Goal: Information Seeking & Learning: Find specific page/section

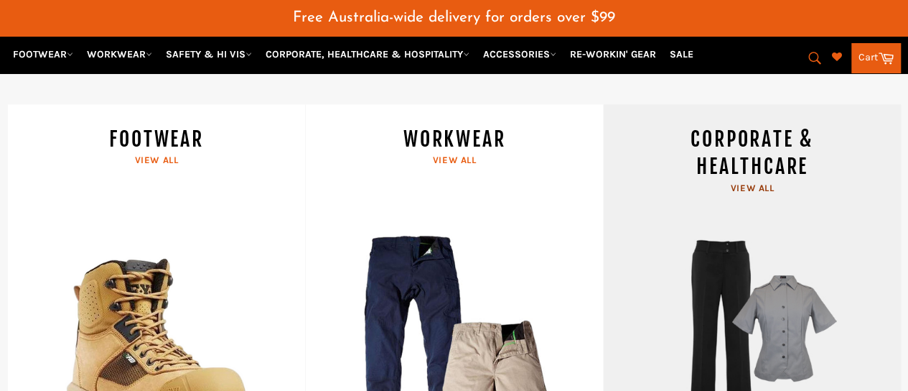
scroll to position [609, 0]
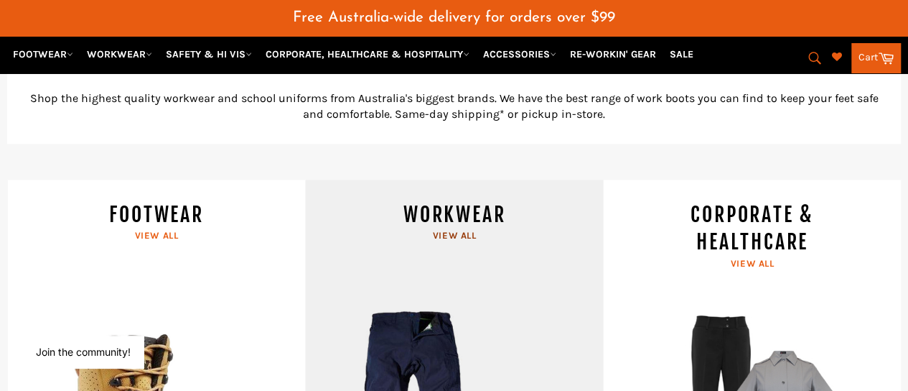
click at [455, 218] on link "WORKWEAR View all" at bounding box center [454, 369] width 298 height 379
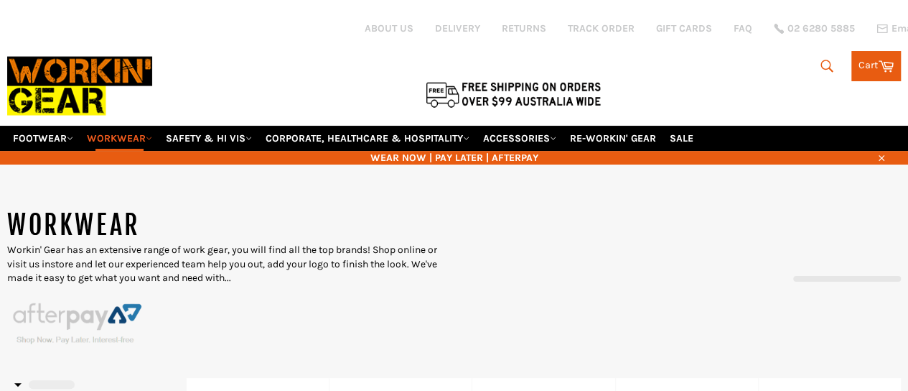
scroll to position [203, 0]
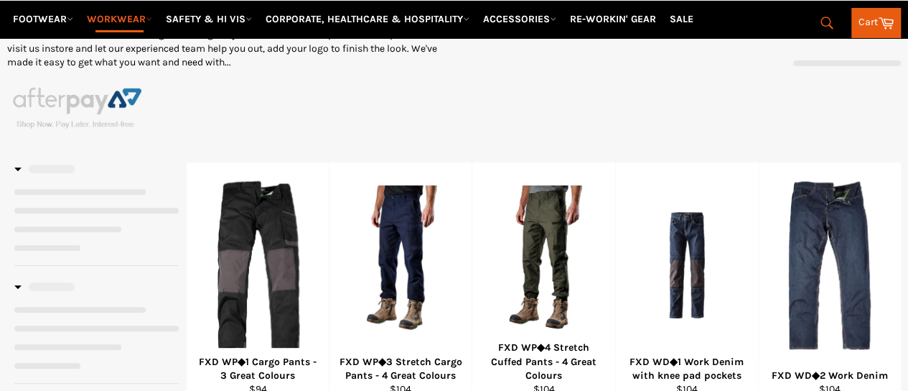
select select "******"
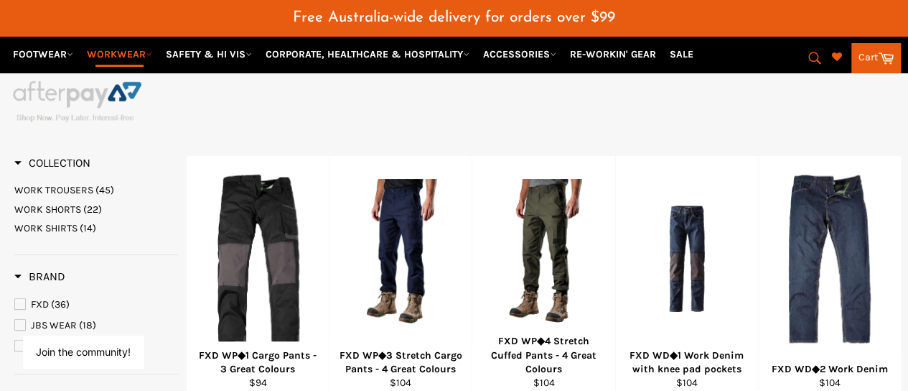
scroll to position [178, 0]
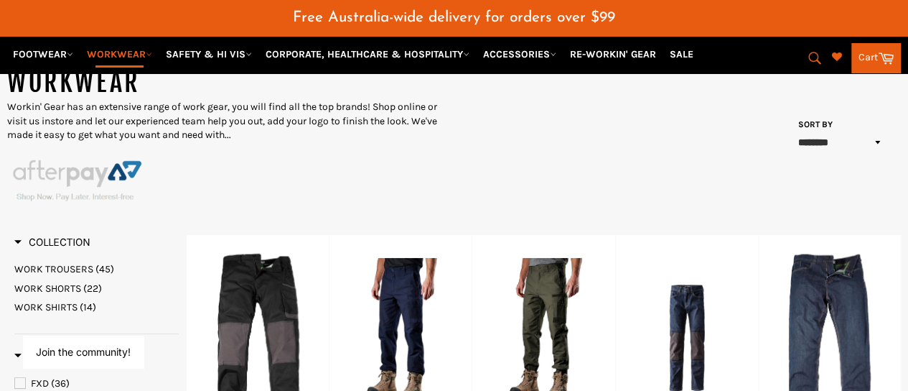
click at [62, 301] on span "WORK SHIRTS" at bounding box center [45, 307] width 63 height 12
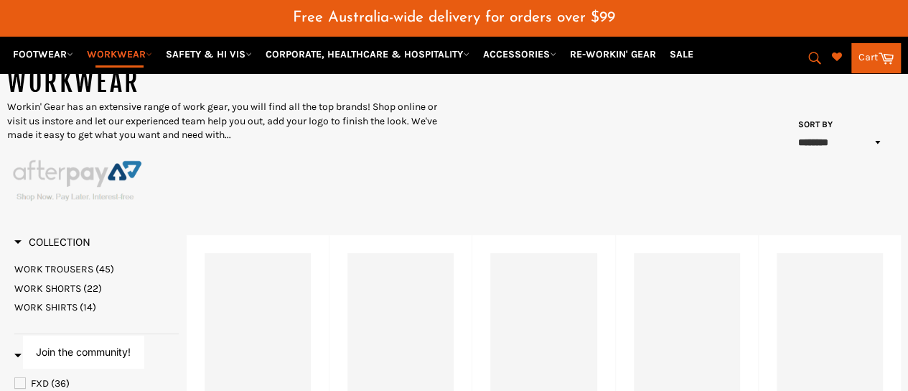
select select "******"
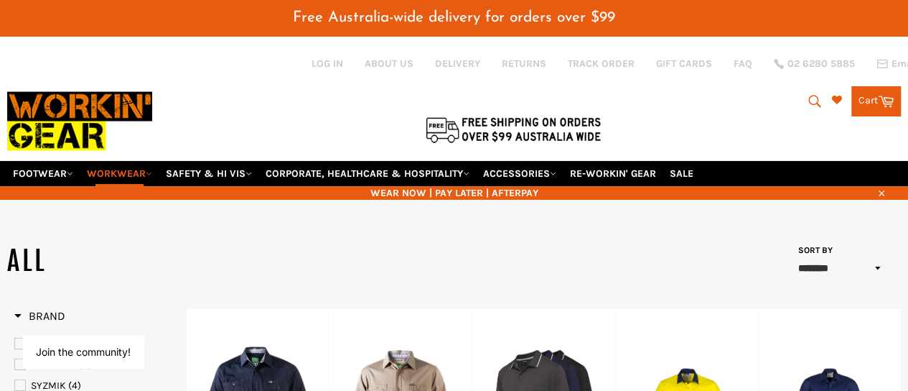
click at [807, 93] on icon "submit" at bounding box center [815, 101] width 16 height 16
click at [755, 94] on input "Search" at bounding box center [756, 101] width 180 height 27
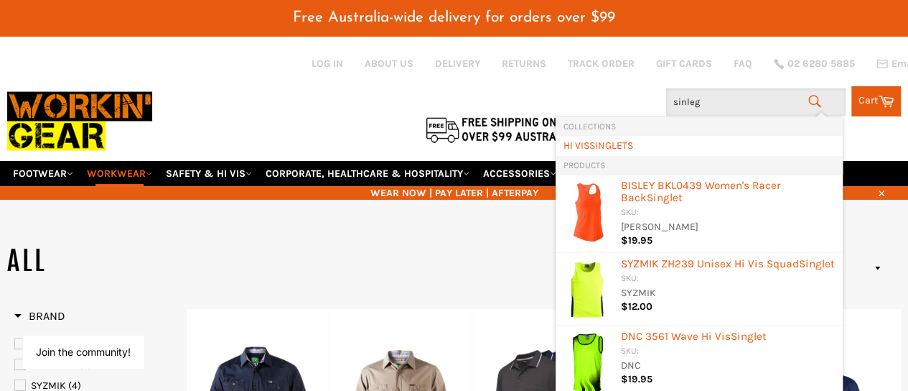
type input "sinlegs"
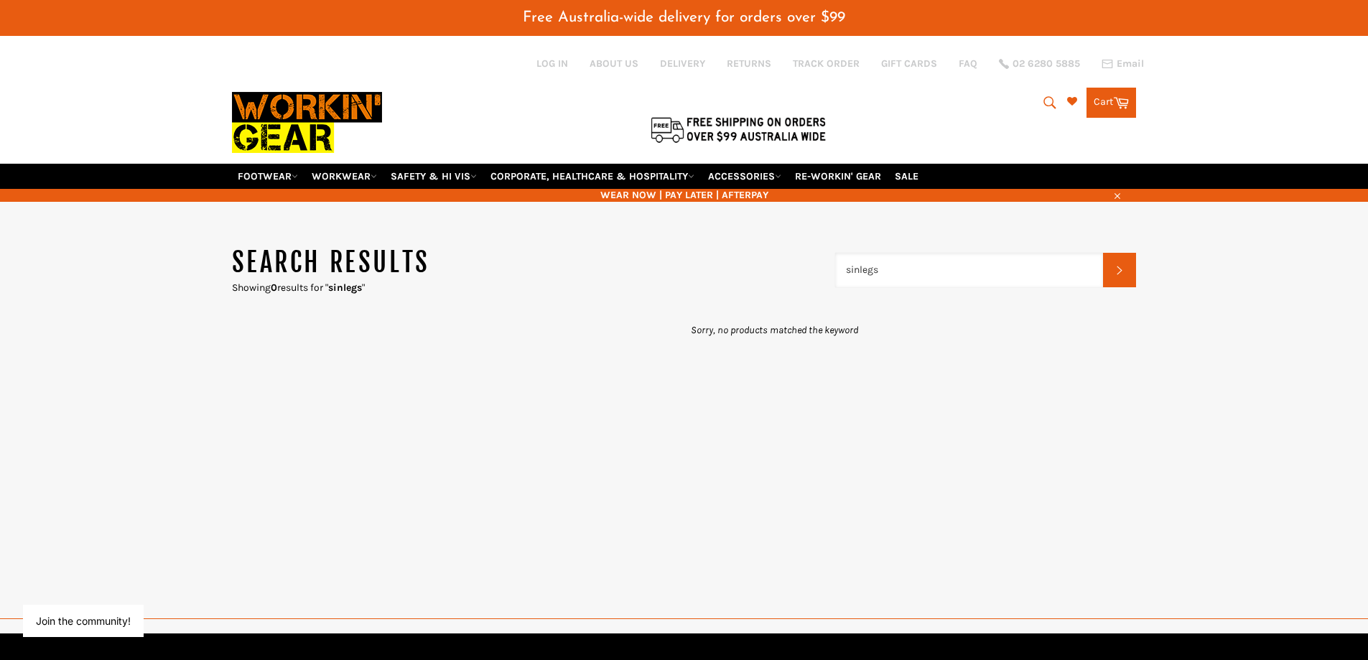
click at [918, 253] on input "sinlegs" at bounding box center [969, 270] width 269 height 34
